Goal: Task Accomplishment & Management: Manage account settings

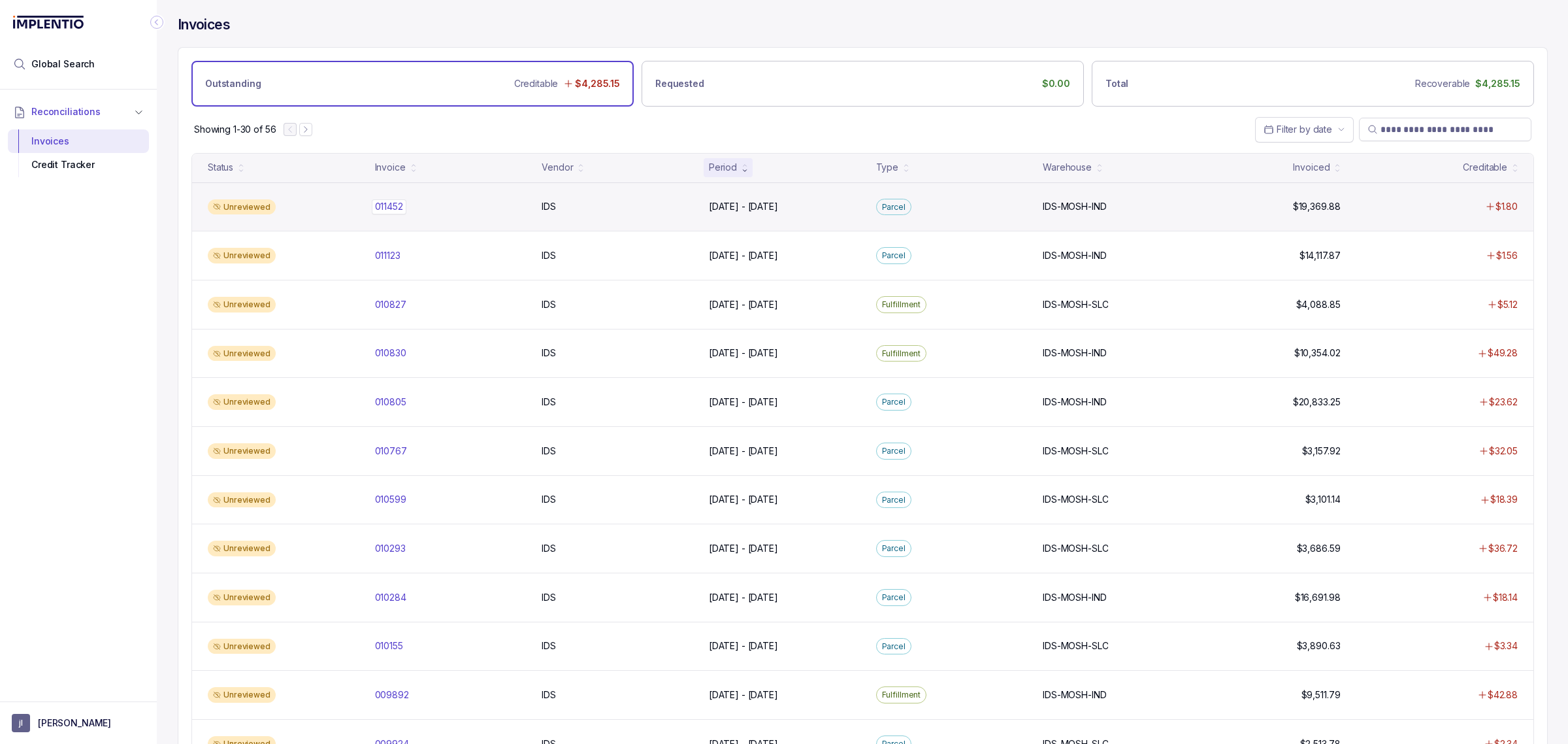
click at [394, 211] on p "011452" at bounding box center [389, 206] width 35 height 15
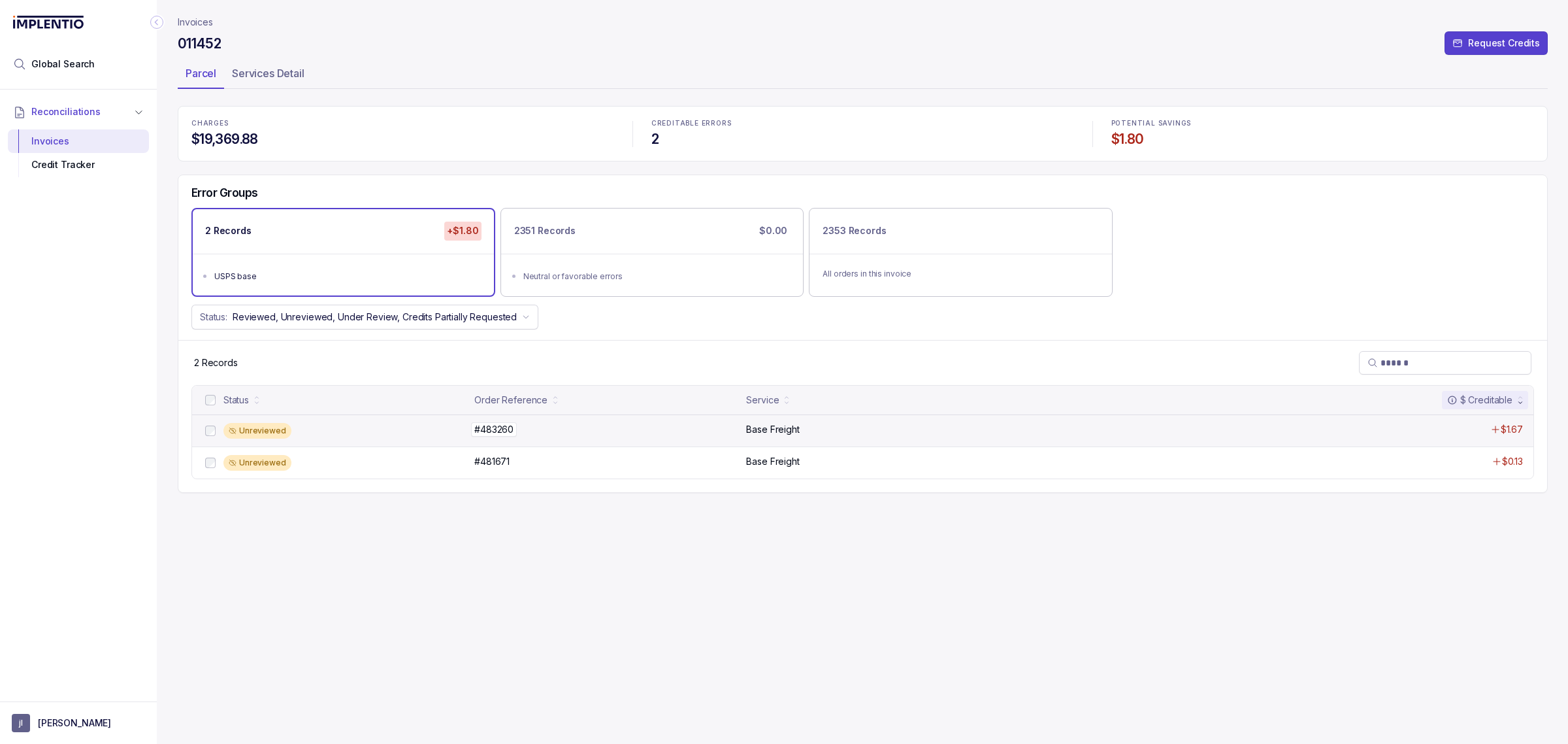
click at [504, 434] on p "#483260" at bounding box center [494, 429] width 46 height 15
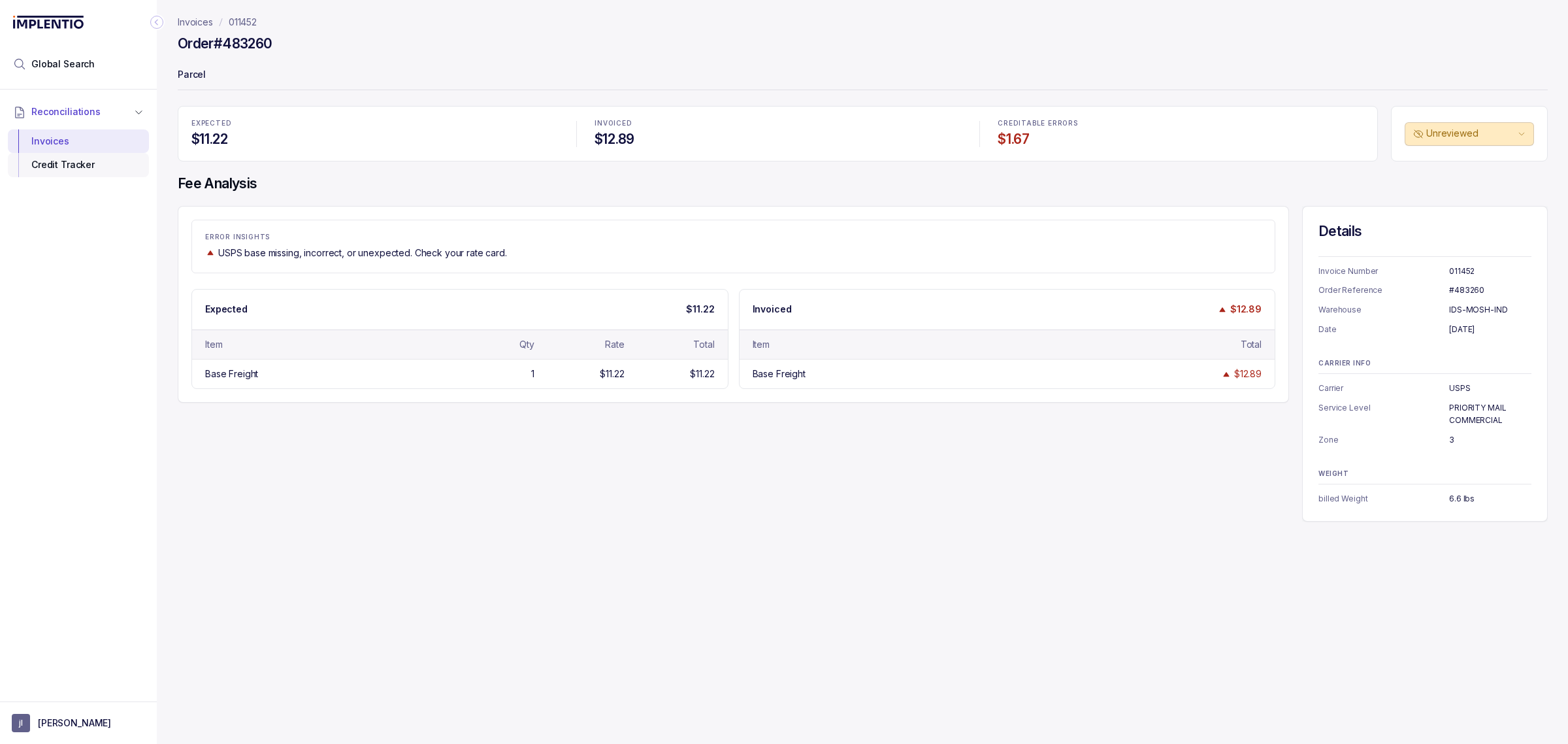
click at [102, 161] on div "Credit Tracker" at bounding box center [78, 164] width 120 height 23
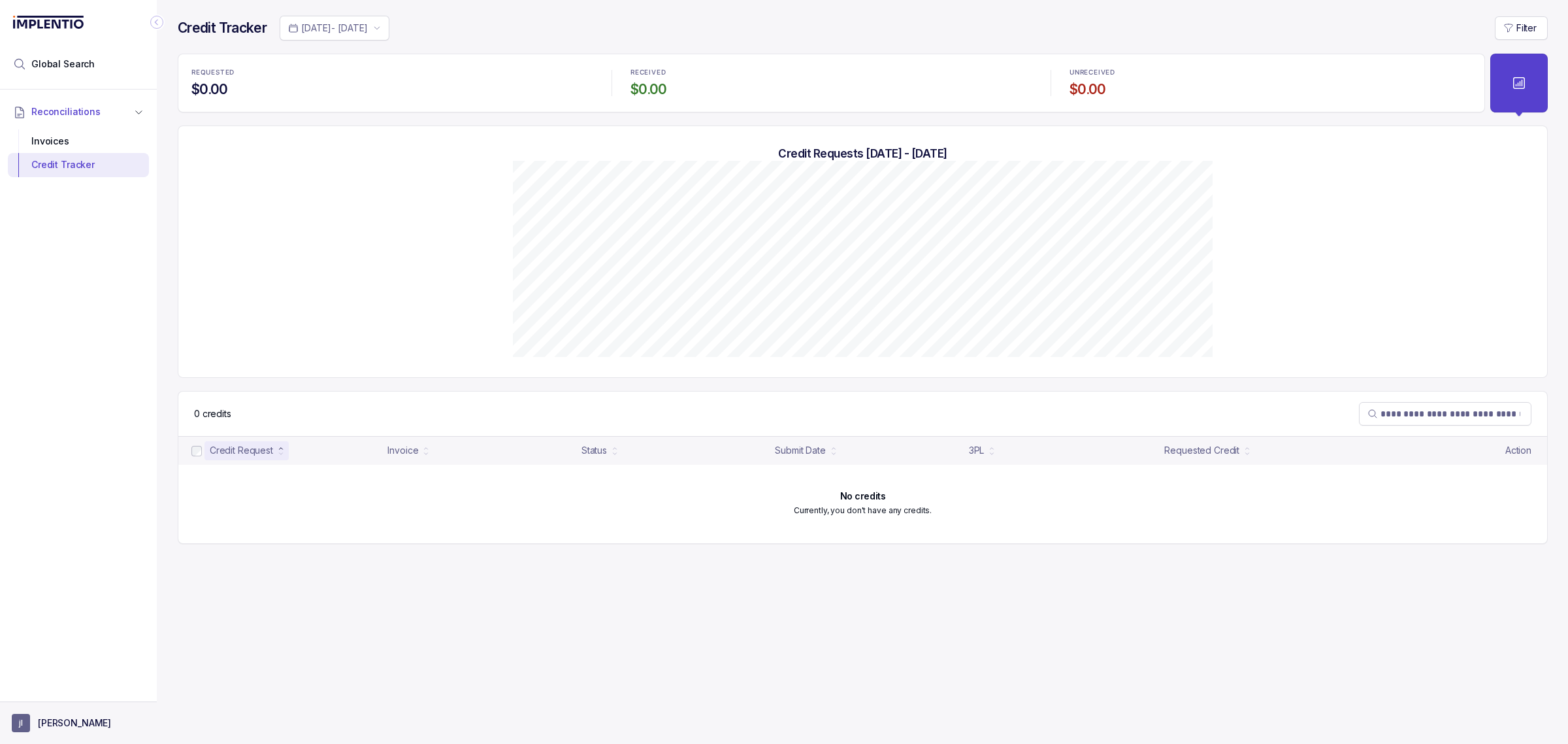
click at [60, 719] on p "[PERSON_NAME]" at bounding box center [74, 722] width 74 height 13
click at [67, 700] on p "Logout" at bounding box center [86, 695] width 108 height 13
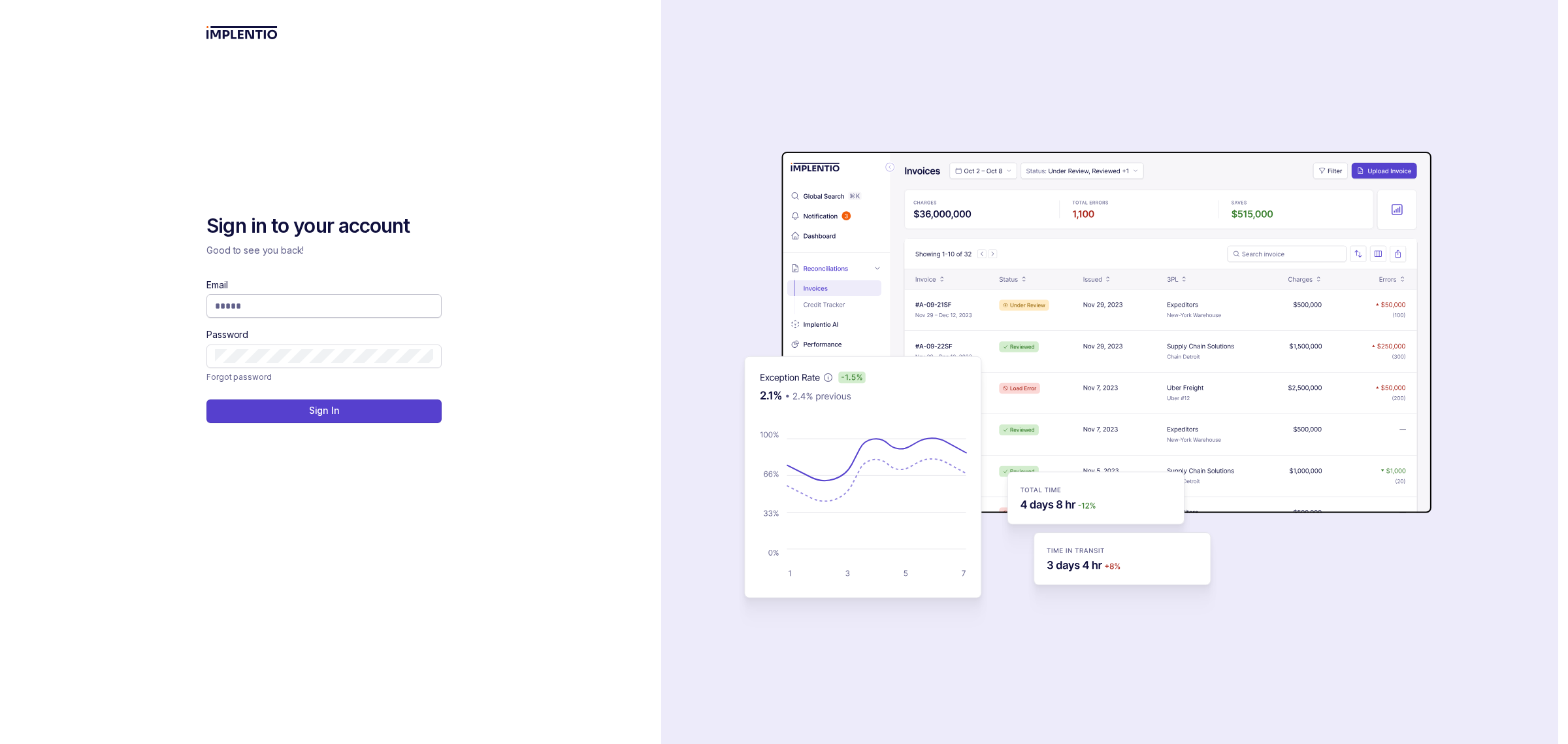
click at [341, 304] on input "Email" at bounding box center [324, 305] width 218 height 13
type input "**********"
